Goal: Navigation & Orientation: Find specific page/section

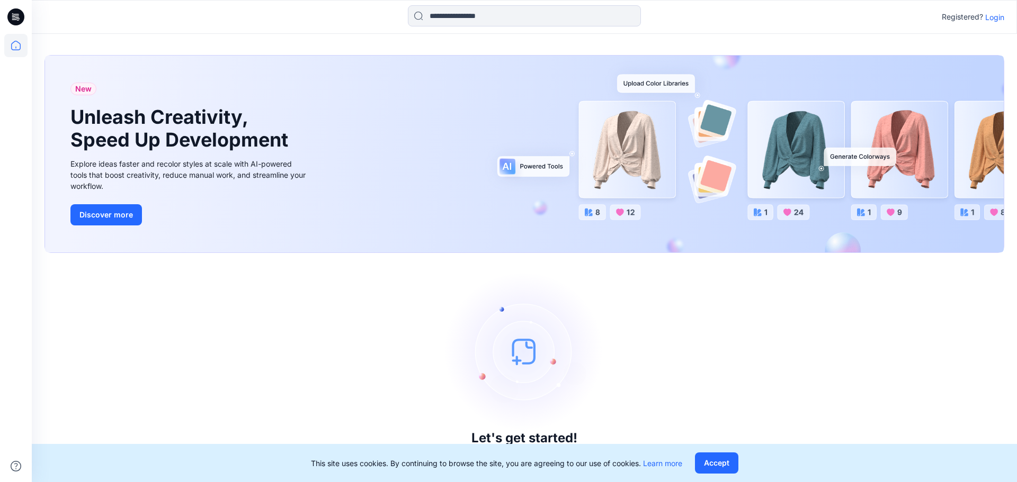
click at [732, 461] on button "Accept" at bounding box center [716, 463] width 43 height 21
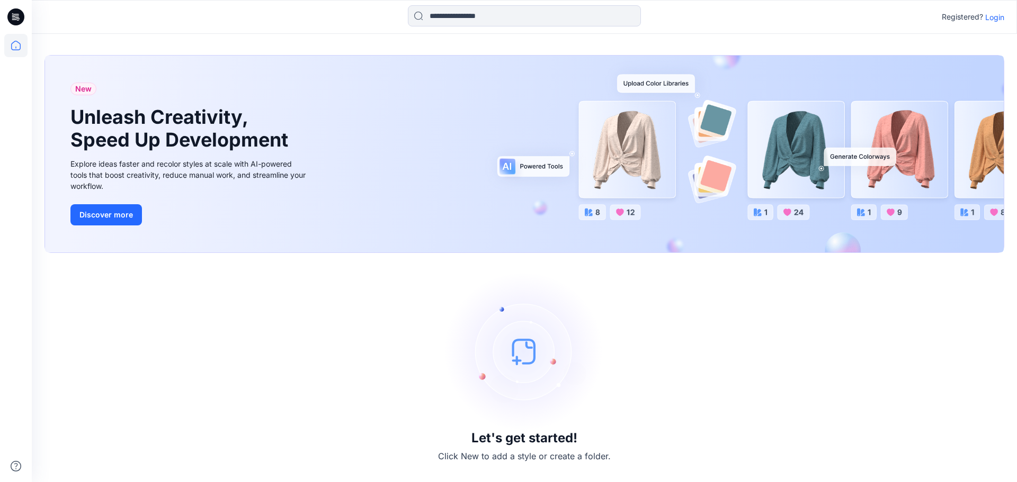
click at [992, 15] on p "Login" at bounding box center [994, 17] width 19 height 11
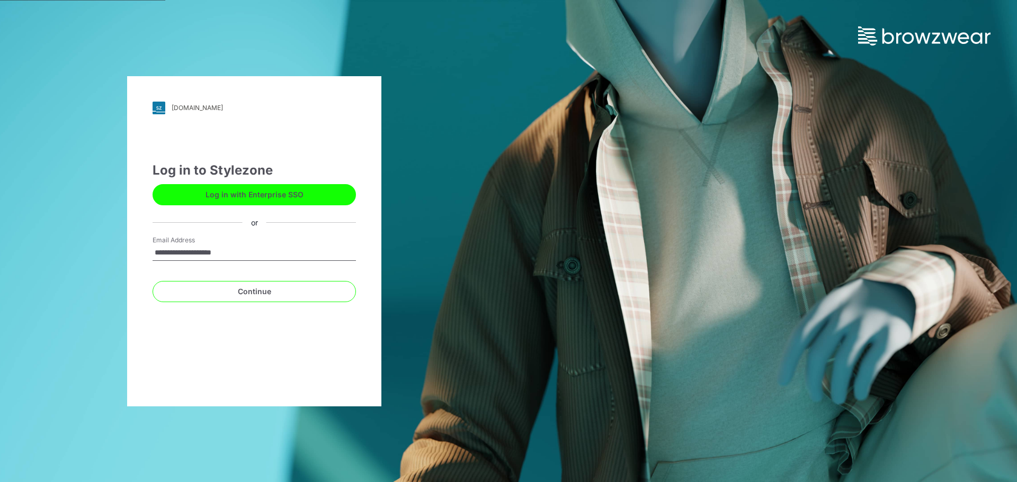
type input "**********"
click at [152, 281] on button "Continue" at bounding box center [253, 291] width 203 height 21
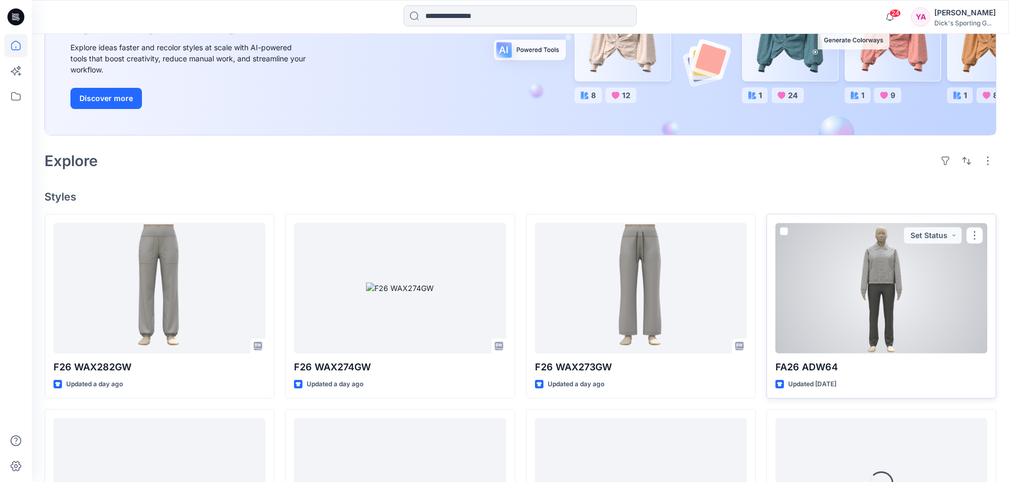
scroll to position [212, 0]
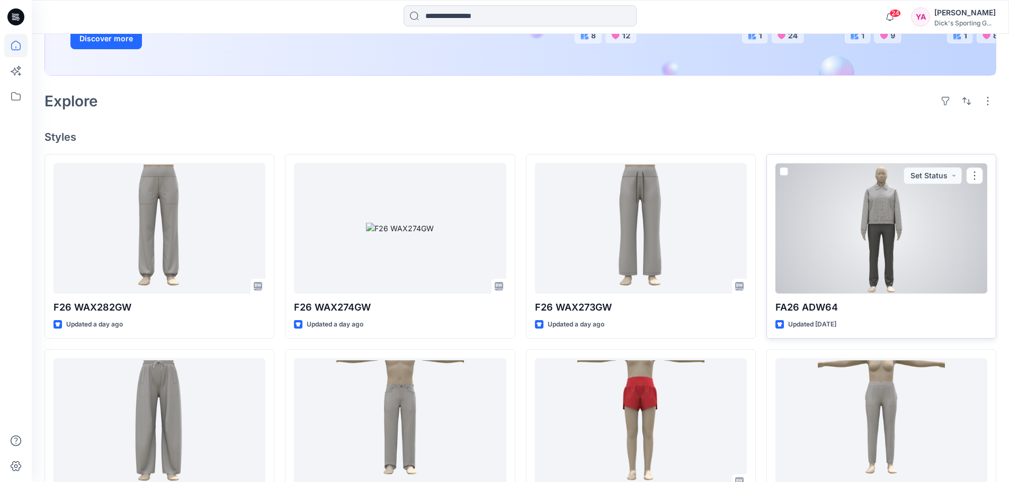
click at [878, 215] on div at bounding box center [881, 228] width 212 height 131
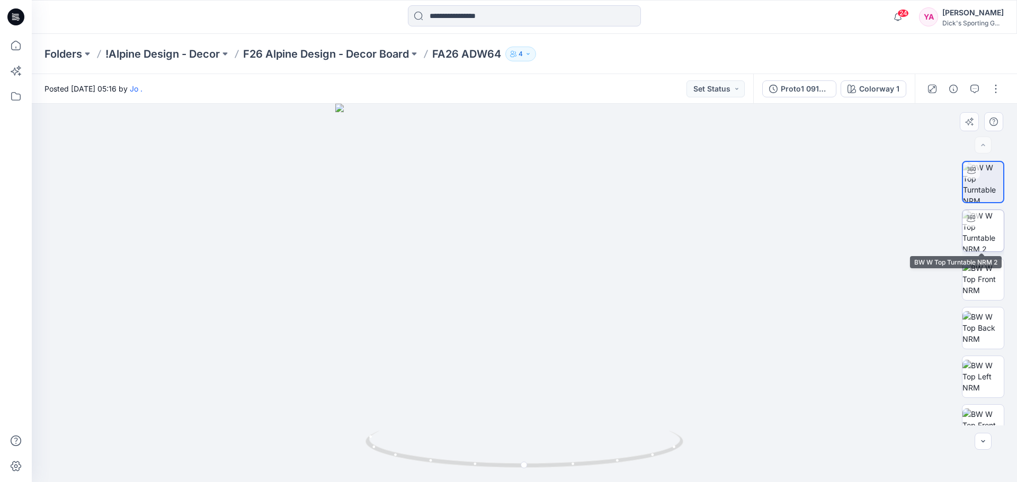
click at [989, 233] on img at bounding box center [982, 230] width 41 height 41
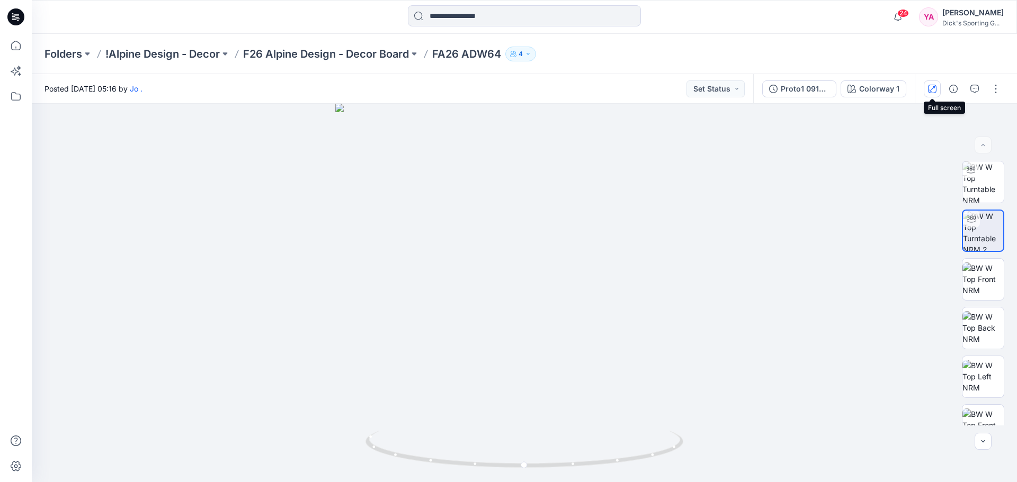
click at [929, 94] on button "button" at bounding box center [931, 88] width 17 height 17
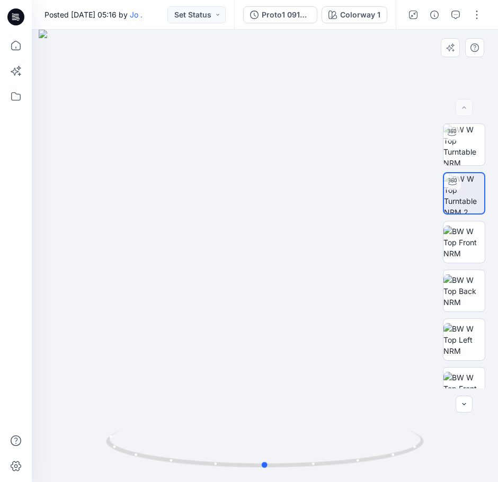
click at [462, 96] on div at bounding box center [265, 256] width 466 height 452
